Goal: Task Accomplishment & Management: Manage account settings

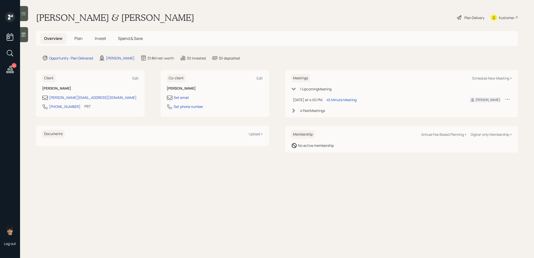
click at [79, 38] on span "Plan" at bounding box center [78, 39] width 8 height 6
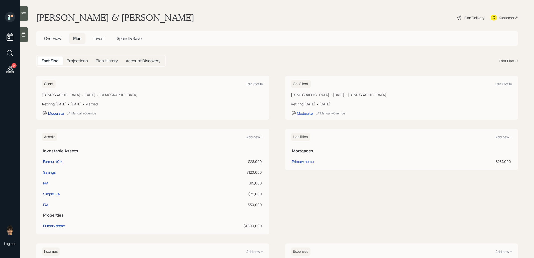
click at [474, 16] on div "Plan Delivery" at bounding box center [475, 17] width 20 height 5
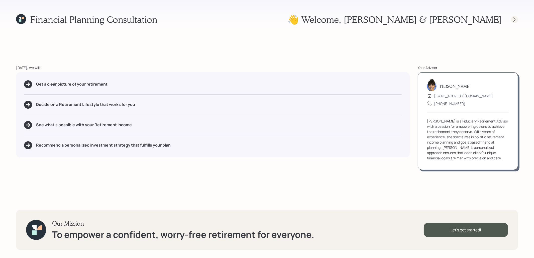
click at [515, 19] on icon at bounding box center [514, 19] width 5 height 5
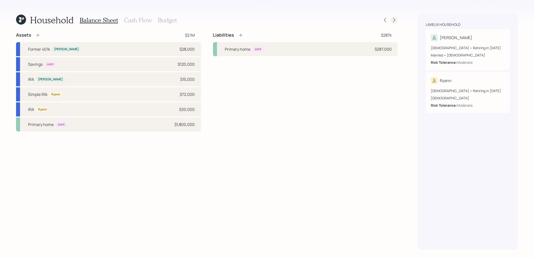
click at [397, 21] on icon at bounding box center [394, 20] width 5 height 5
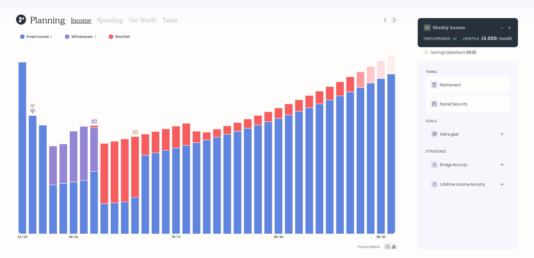
click at [396, 20] on icon at bounding box center [394, 20] width 5 height 5
